Goal: Transaction & Acquisition: Purchase product/service

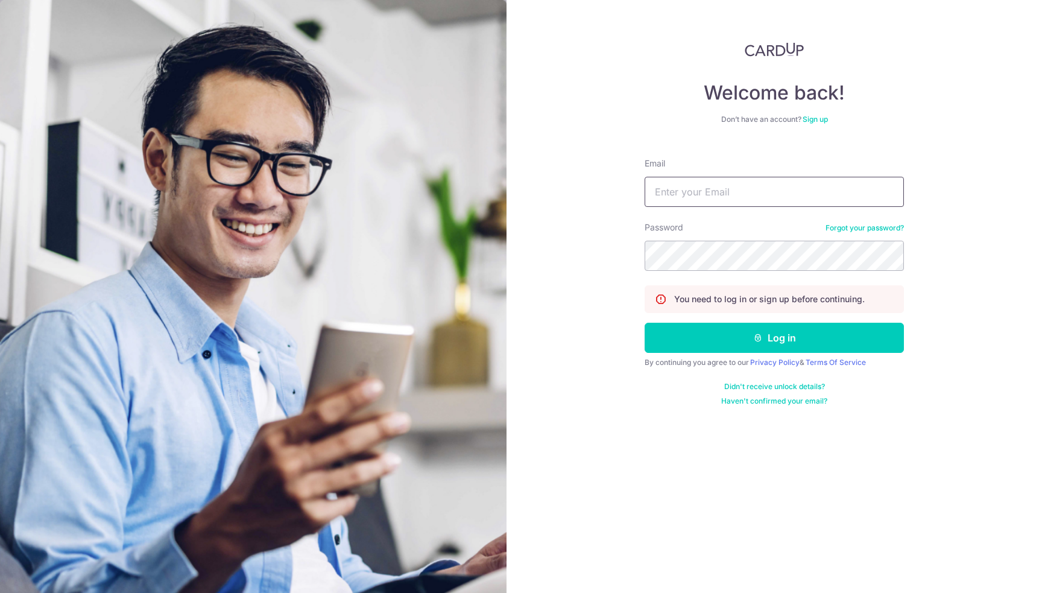
click at [781, 194] on input "Email" at bounding box center [773, 192] width 259 height 30
type input "[EMAIL_ADDRESS][DOMAIN_NAME]"
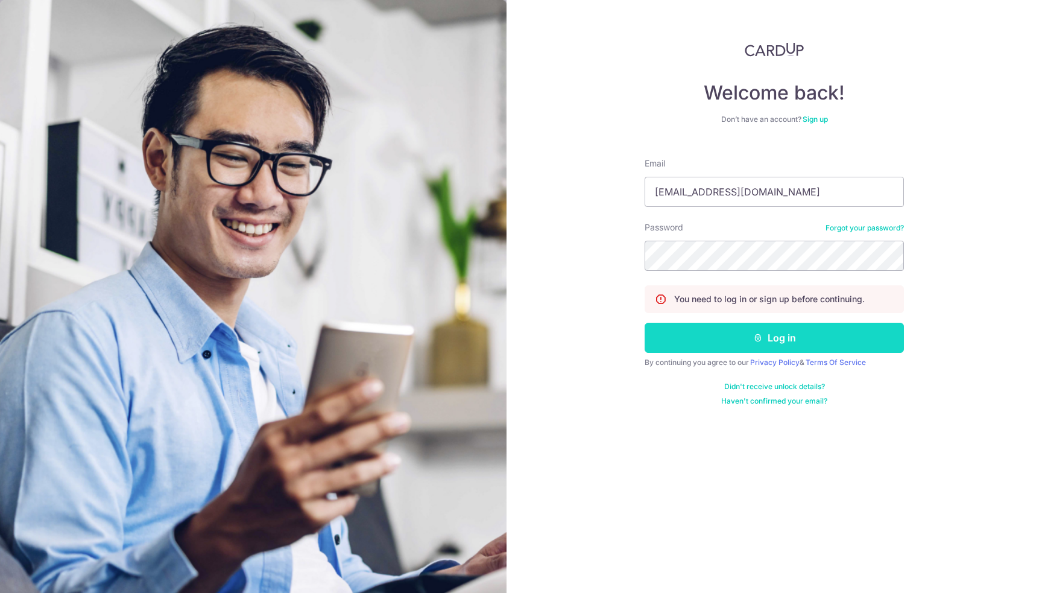
click at [775, 338] on button "Log in" at bounding box center [773, 337] width 259 height 30
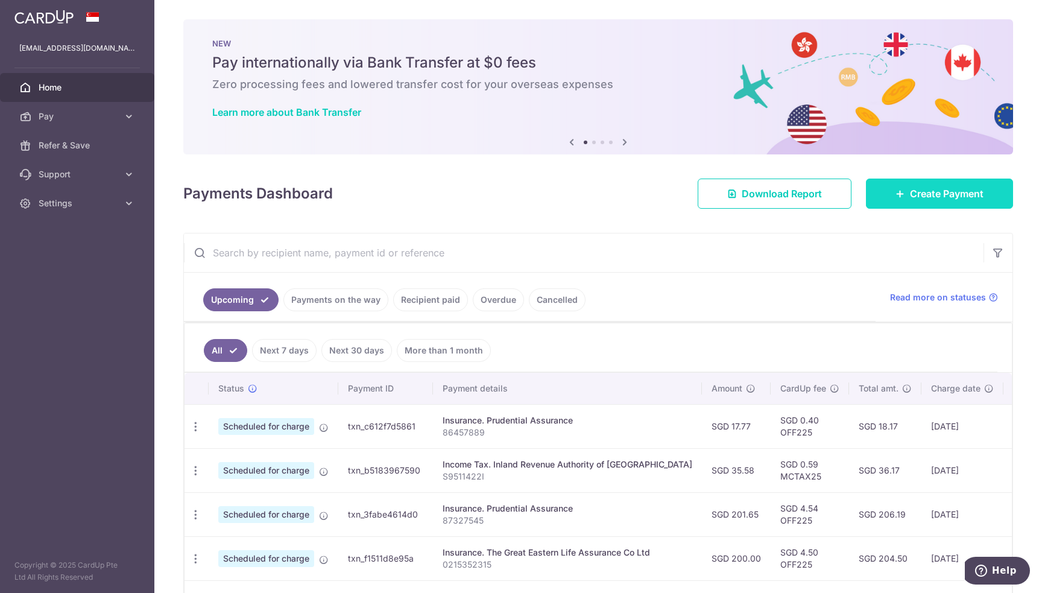
click at [920, 196] on span "Create Payment" at bounding box center [947, 193] width 74 height 14
